Goal: Task Accomplishment & Management: Complete application form

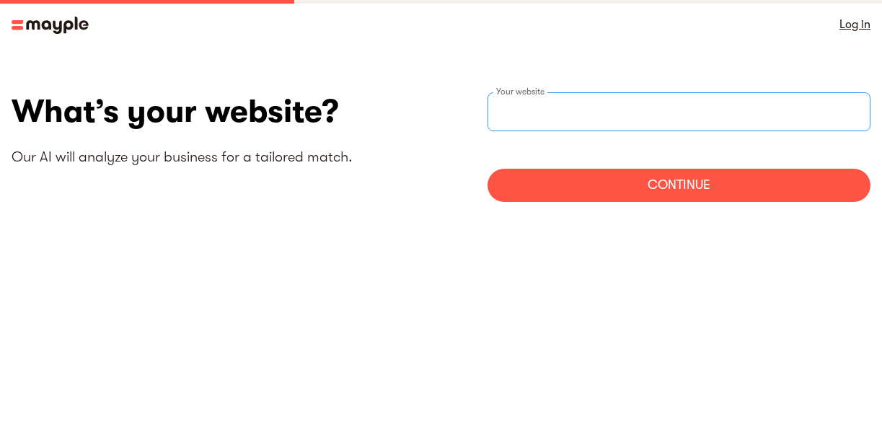
drag, startPoint x: 0, startPoint y: 0, endPoint x: 632, endPoint y: 115, distance: 642.2
click at [632, 115] on input "websiteStep" at bounding box center [680, 111] width 384 height 39
click at [726, 174] on div "Continue" at bounding box center [680, 185] width 384 height 33
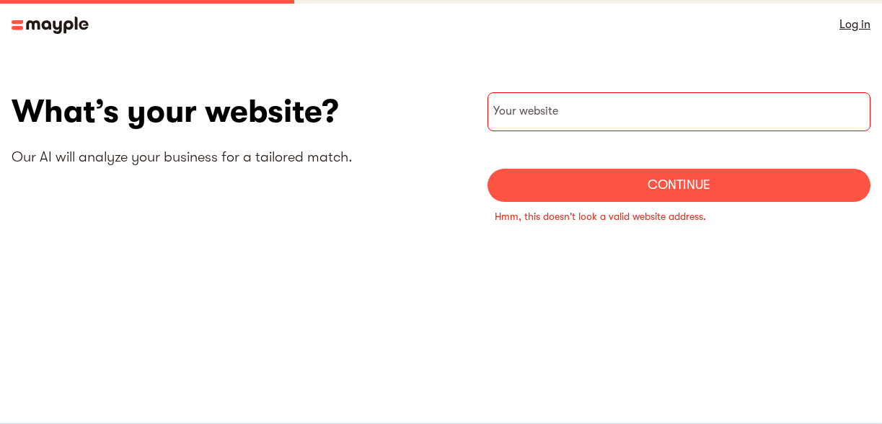
click at [857, 28] on link "Log in" at bounding box center [854, 24] width 31 height 20
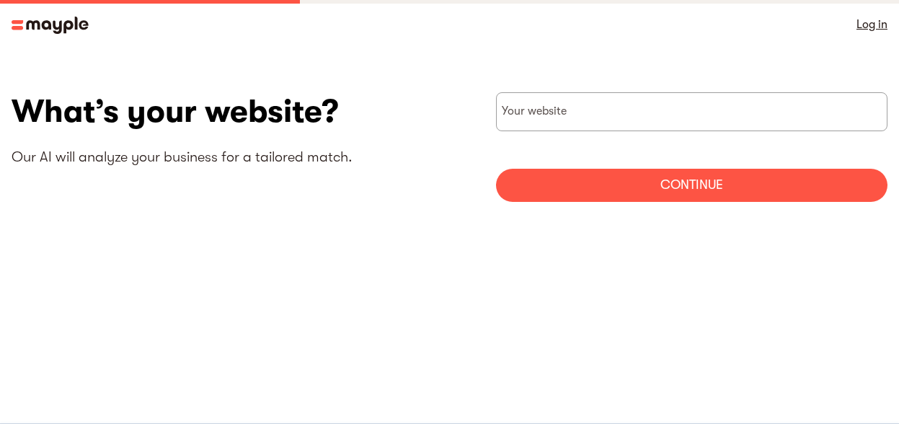
click at [855, 185] on div "Continue" at bounding box center [692, 185] width 392 height 33
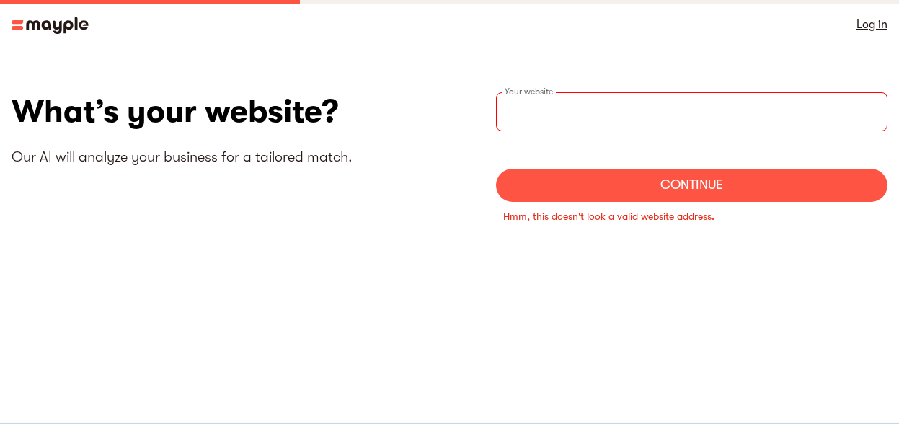
click at [691, 108] on input "websiteStep" at bounding box center [692, 111] width 392 height 39
type input "a"
